Goal: Task Accomplishment & Management: Complete application form

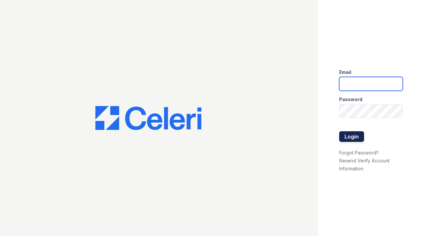
type input "[EMAIL_ADDRESS][DOMAIN_NAME]"
click at [352, 138] on button "Login" at bounding box center [351, 136] width 25 height 11
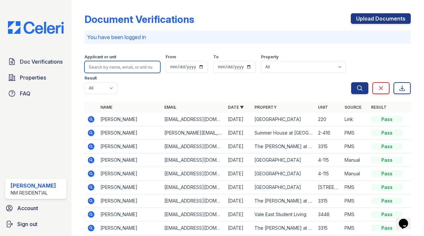
click at [95, 65] on input "search" at bounding box center [123, 67] width 76 height 12
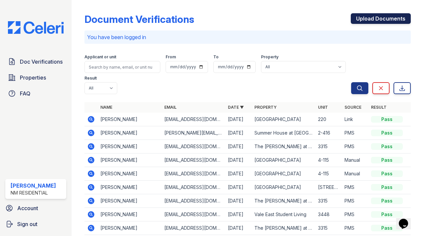
click at [380, 19] on link "Upload Documents" at bounding box center [381, 18] width 60 height 11
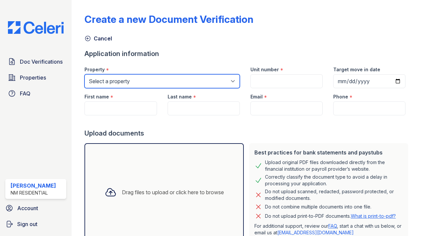
click at [104, 83] on select "Select a property Aston Park Marden Ridge Apartments Serenity at Lake Wales Sum…" at bounding box center [162, 81] width 155 height 14
select select "507"
click at [85, 74] on select "Select a property Aston Park Marden Ridge Apartments Serenity at Lake Wales Sum…" at bounding box center [162, 81] width 155 height 14
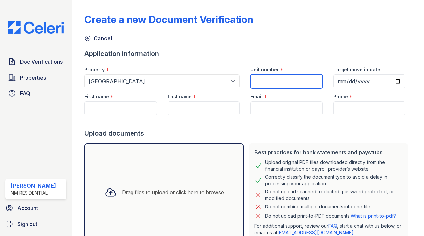
click at [290, 80] on input "Unit number" at bounding box center [287, 81] width 72 height 14
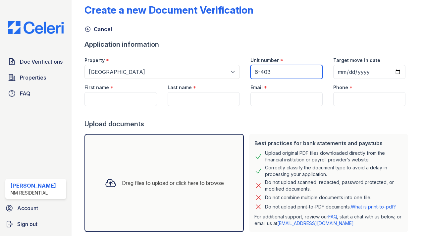
type input "6-403"
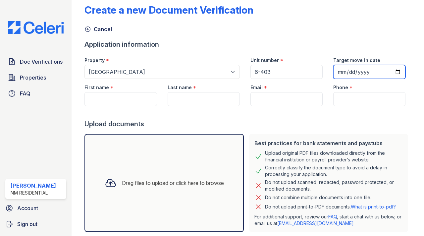
click at [347, 72] on input "Target move in date" at bounding box center [369, 72] width 72 height 14
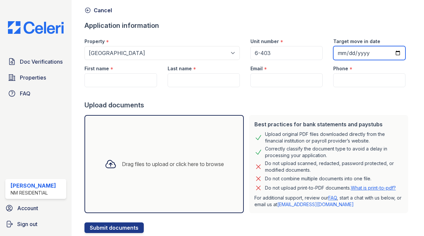
scroll to position [48, 0]
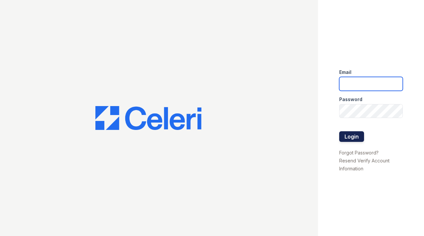
type input "[EMAIL_ADDRESS][DOMAIN_NAME]"
click at [347, 136] on button "Login" at bounding box center [351, 136] width 25 height 11
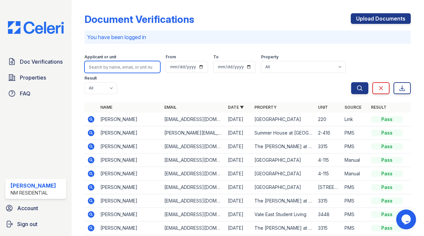
click at [110, 67] on input "search" at bounding box center [123, 67] width 76 height 12
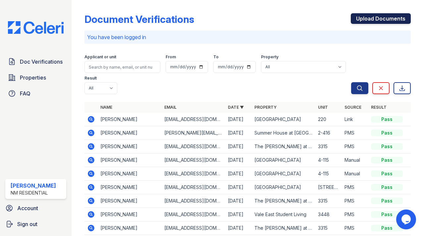
click at [385, 20] on link "Upload Documents" at bounding box center [381, 18] width 60 height 11
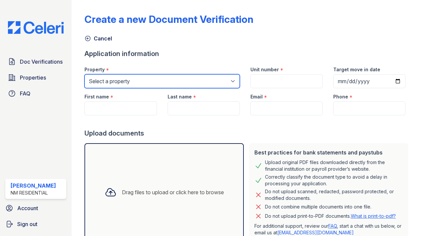
click at [141, 81] on select "Select a property Aston Park Marden Ridge Apartments Serenity at Lake Wales Sum…" at bounding box center [162, 81] width 155 height 14
select select "507"
click at [85, 74] on select "Select a property Aston Park Marden Ridge Apartments Serenity at Lake Wales Sum…" at bounding box center [162, 81] width 155 height 14
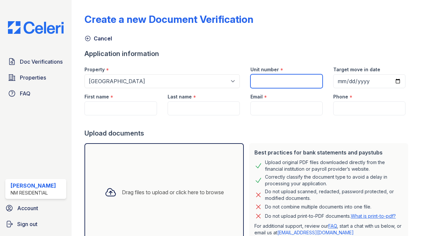
click at [282, 78] on input "Unit number" at bounding box center [287, 81] width 72 height 14
type input "6-403"
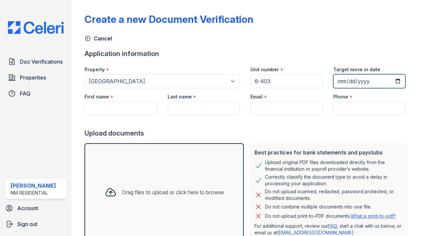
click at [348, 80] on input "Target move in date" at bounding box center [369, 81] width 72 height 14
type input "2025-09-05"
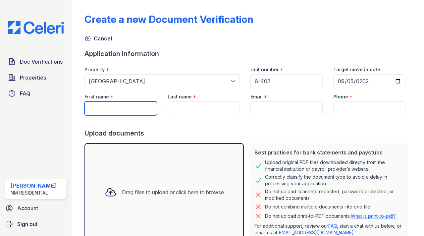
click at [91, 107] on input "First name" at bounding box center [121, 108] width 72 height 14
type input "Alessandro"
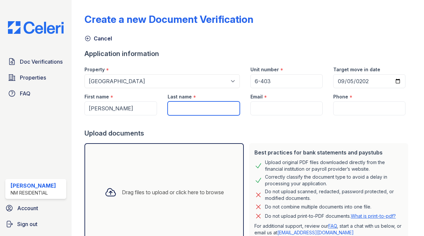
click at [177, 110] on input "Last name" at bounding box center [204, 108] width 72 height 14
type input "Puppato"
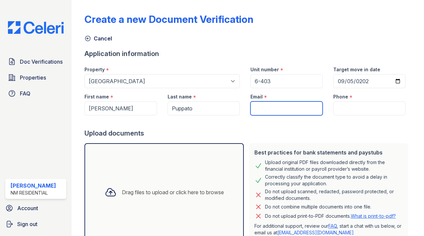
click at [261, 110] on input "Email" at bounding box center [287, 108] width 72 height 14
